Goal: Information Seeking & Learning: Understand process/instructions

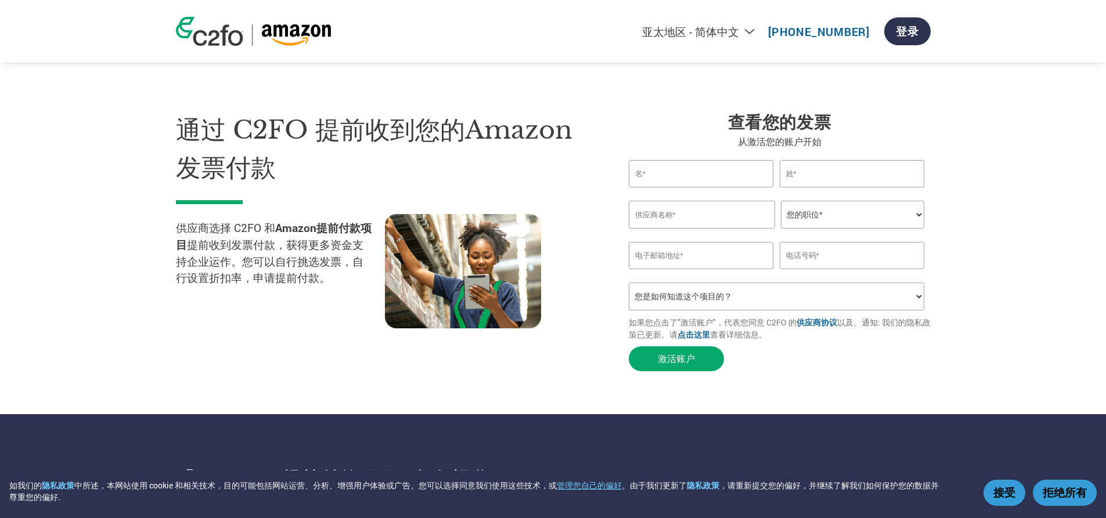
select select "zh-CN"
click at [280, 34] on img at bounding box center [296, 34] width 70 height 21
select select "zh-CN"
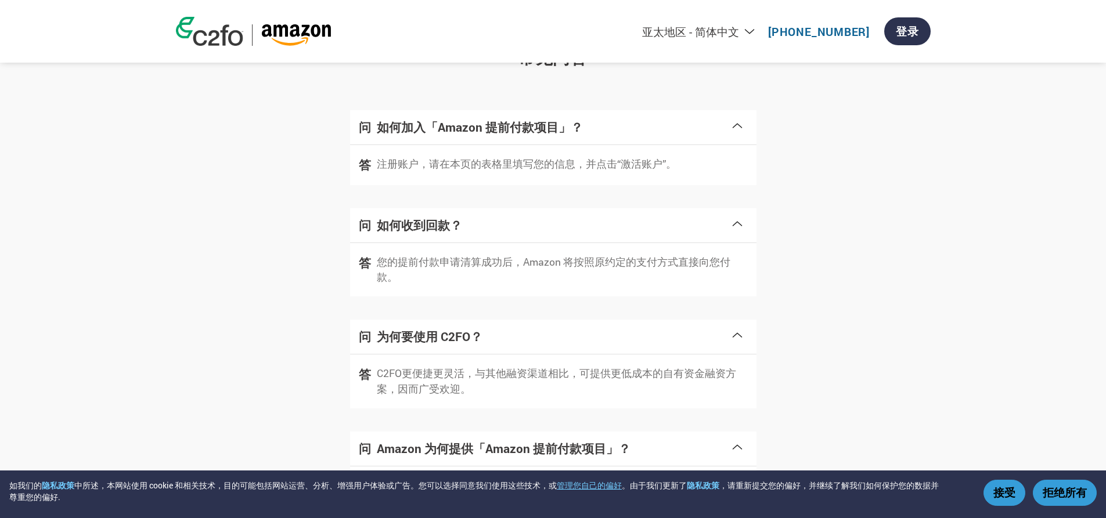
scroll to position [1434, 0]
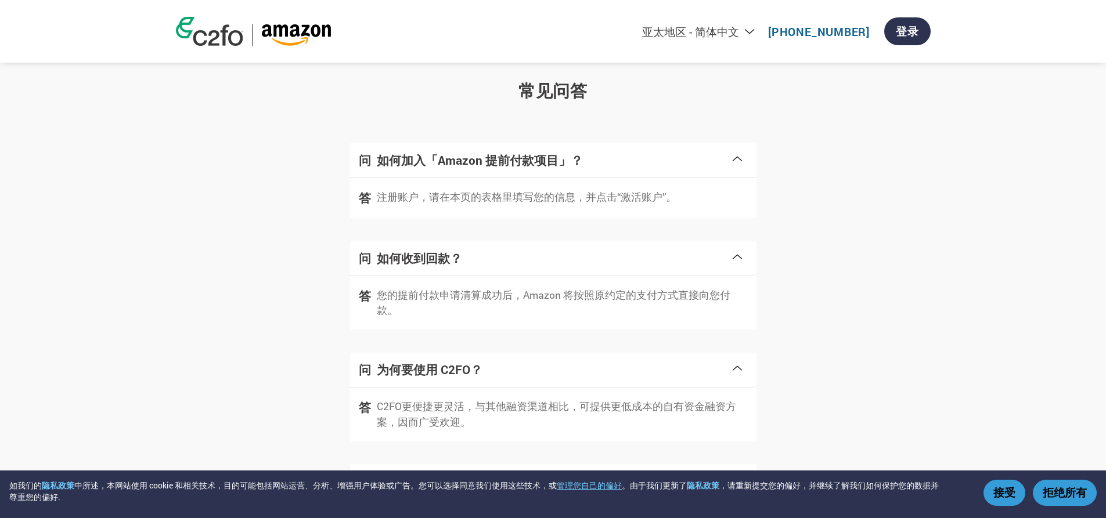
click at [513, 301] on p "您的提前付款申请清算成功后，Amazon 将按照原约定的支付方式直接向您付款。" at bounding box center [562, 303] width 371 height 31
click at [735, 263] on span at bounding box center [737, 256] width 14 height 16
click at [739, 254] on span at bounding box center [737, 256] width 14 height 16
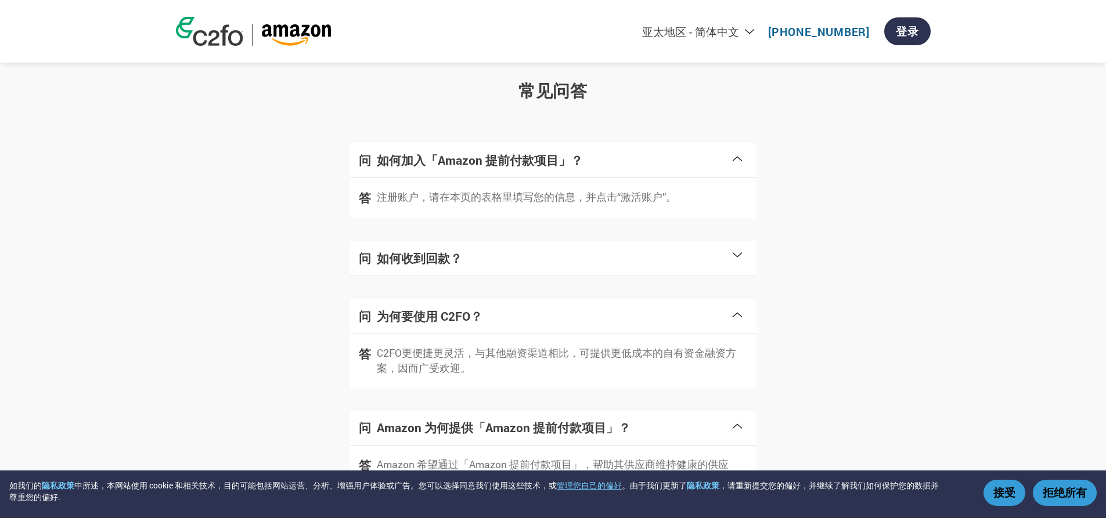
click at [733, 264] on span at bounding box center [737, 256] width 14 height 16
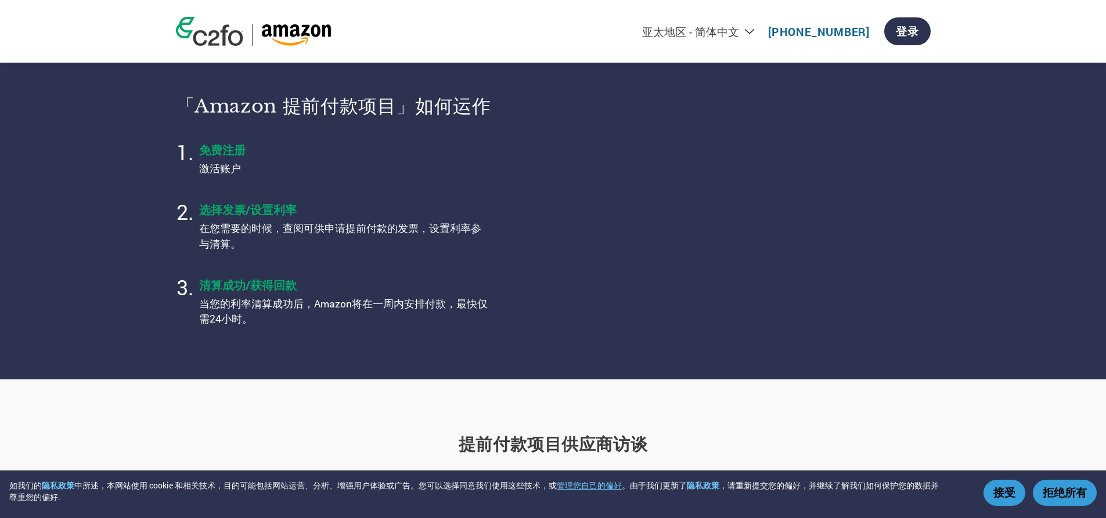
scroll to position [0, 0]
